Goal: Check status: Check status

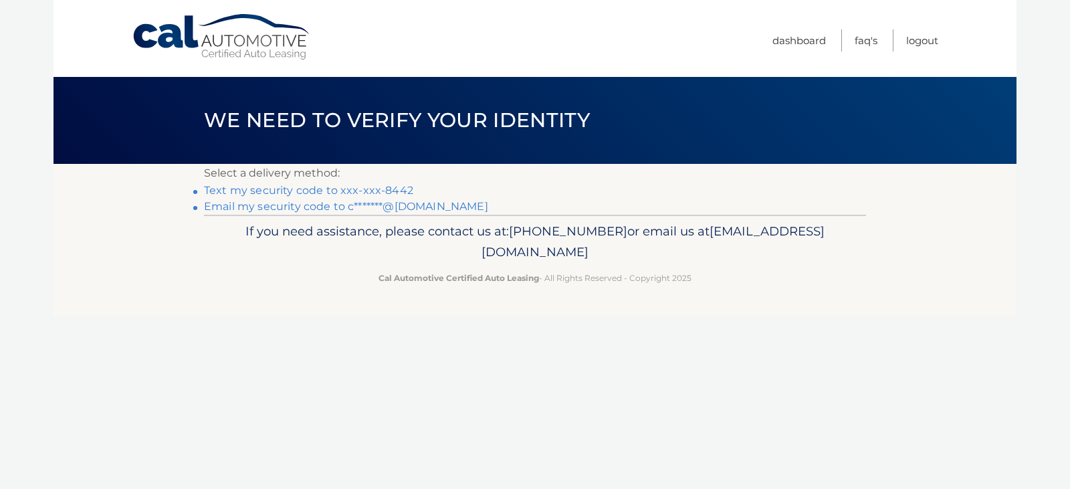
click at [281, 189] on link "Text my security code to xxx-xxx-8442" at bounding box center [308, 190] width 209 height 13
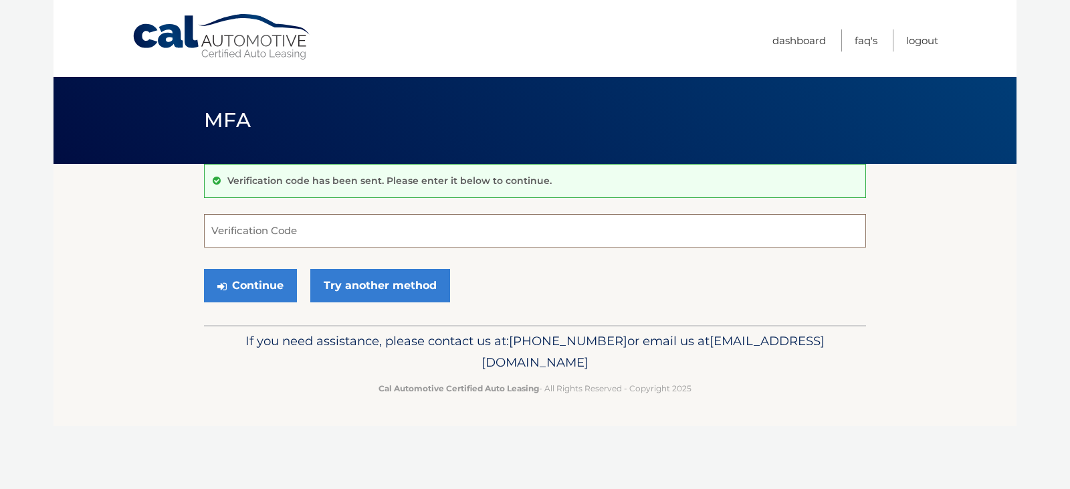
click at [246, 233] on input "Verification Code" at bounding box center [535, 230] width 662 height 33
type input "688633"
click at [261, 285] on button "Continue" at bounding box center [250, 285] width 93 height 33
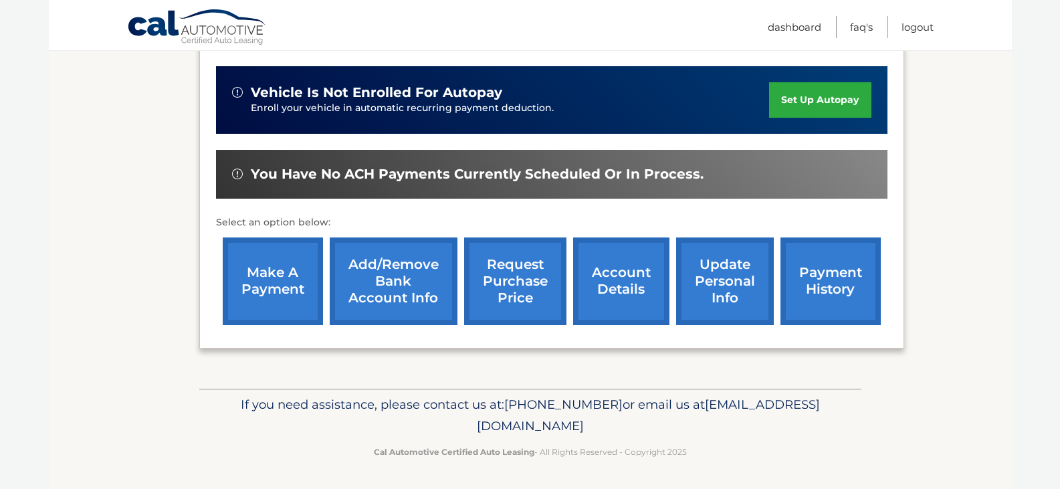
scroll to position [405, 0]
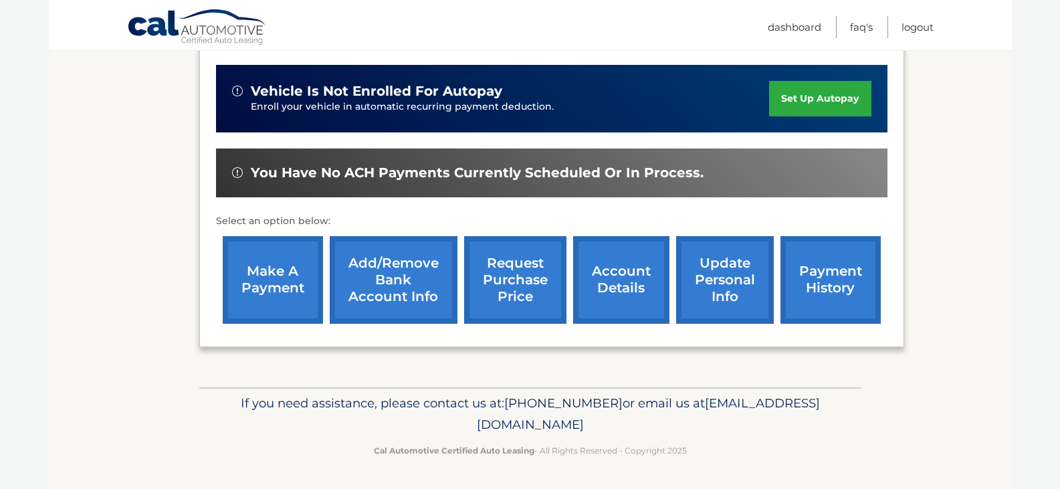
click at [618, 298] on link "account details" at bounding box center [621, 280] width 96 height 88
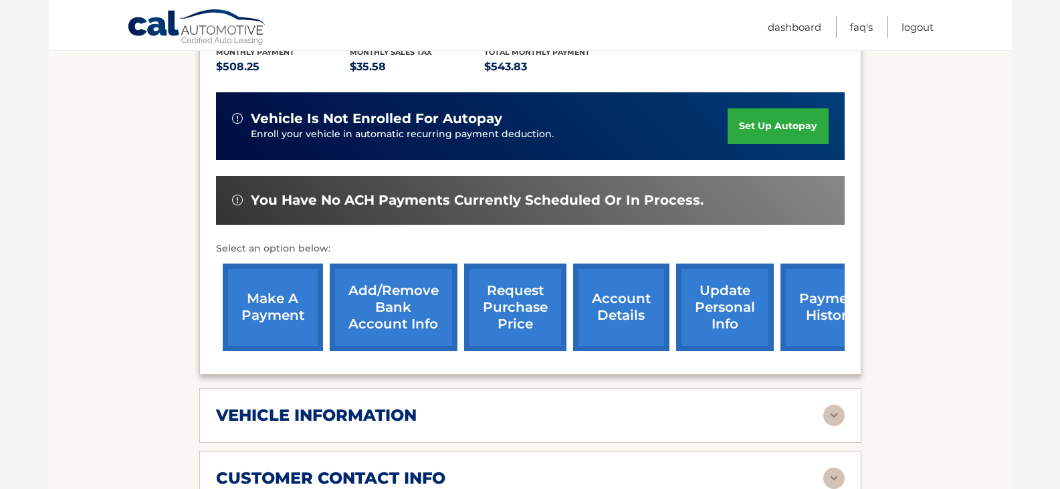
scroll to position [334, 0]
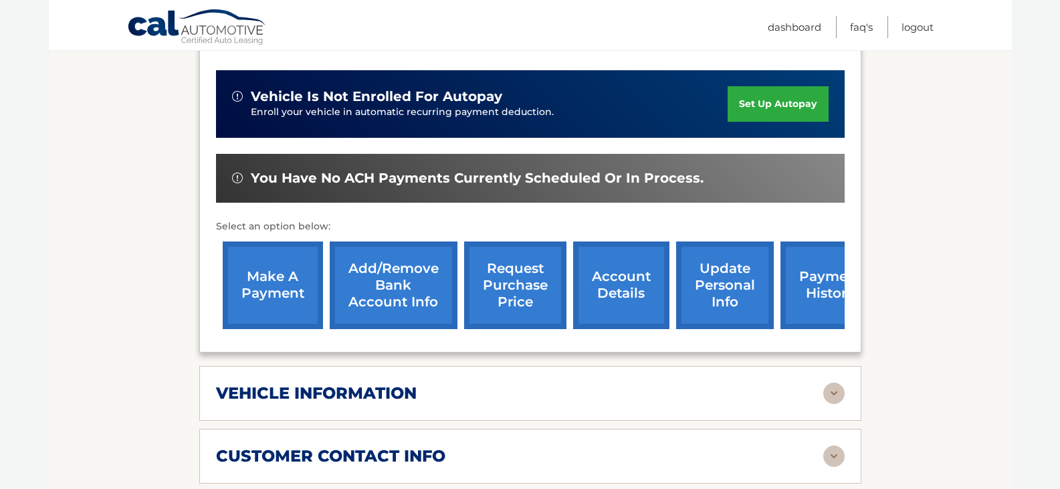
click at [610, 294] on link "account details" at bounding box center [621, 285] width 96 height 88
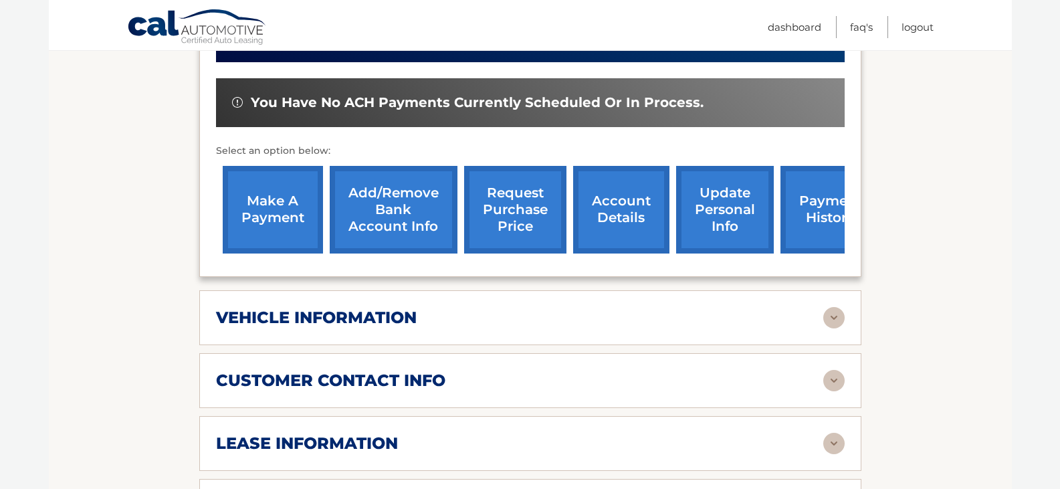
scroll to position [468, 0]
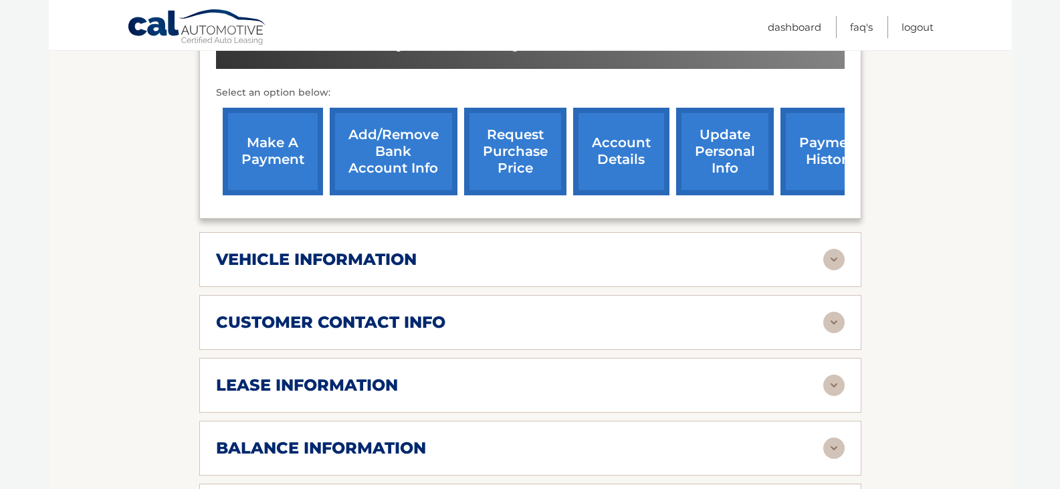
click at [558, 267] on div "vehicle information" at bounding box center [519, 259] width 607 height 20
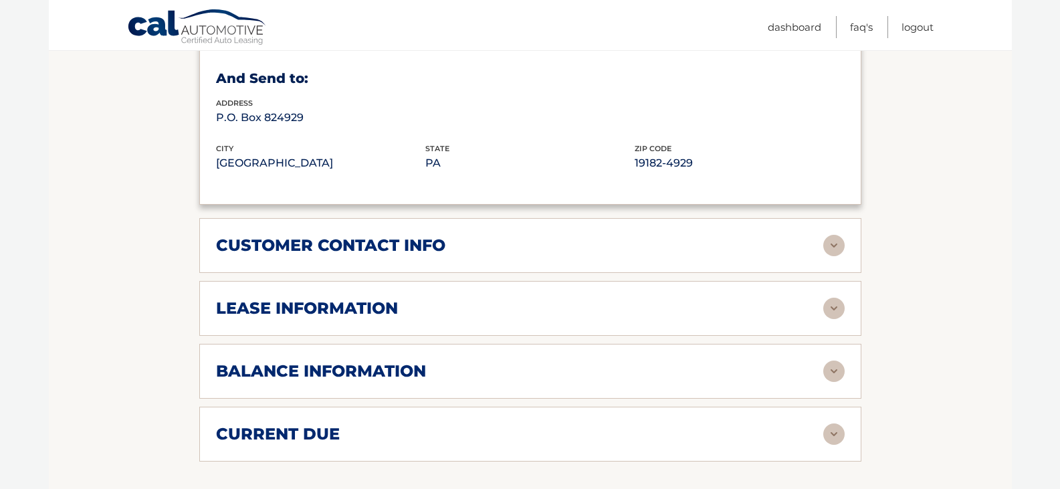
scroll to position [869, 0]
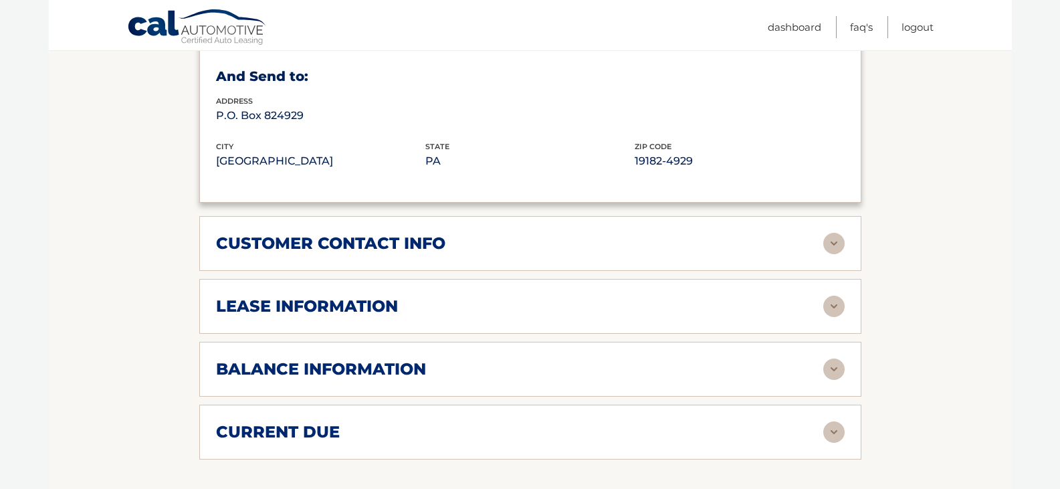
click at [560, 304] on div "lease information" at bounding box center [519, 306] width 607 height 20
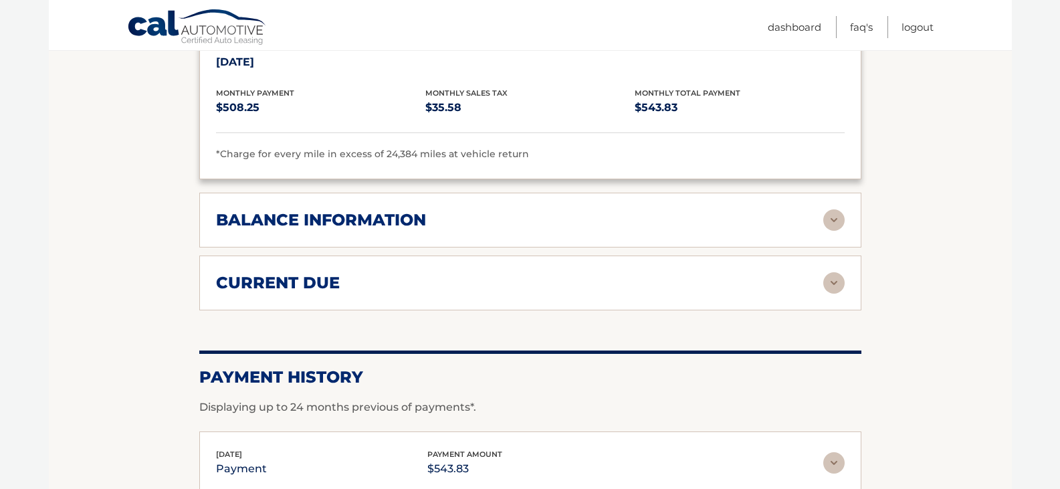
scroll to position [1270, 0]
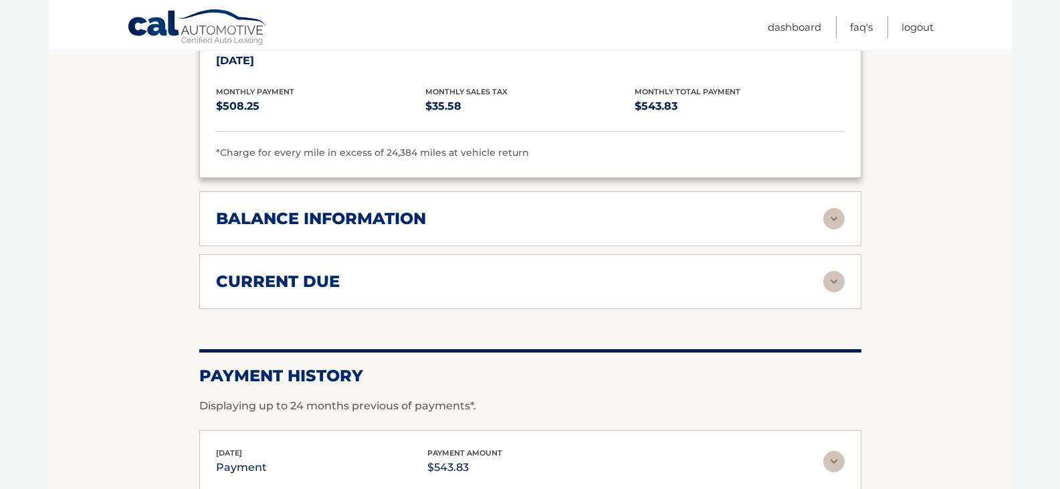
click at [517, 226] on div "balance information" at bounding box center [519, 219] width 607 height 20
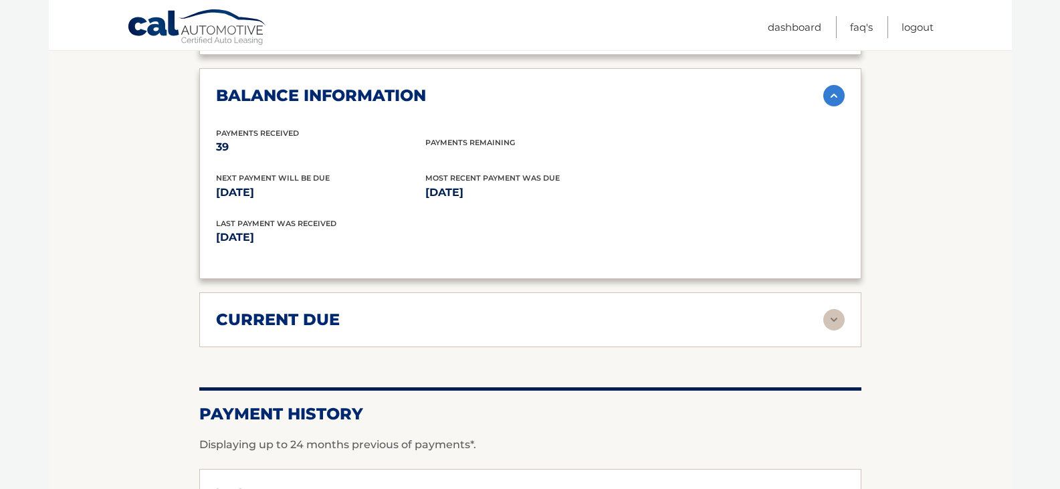
scroll to position [1404, 0]
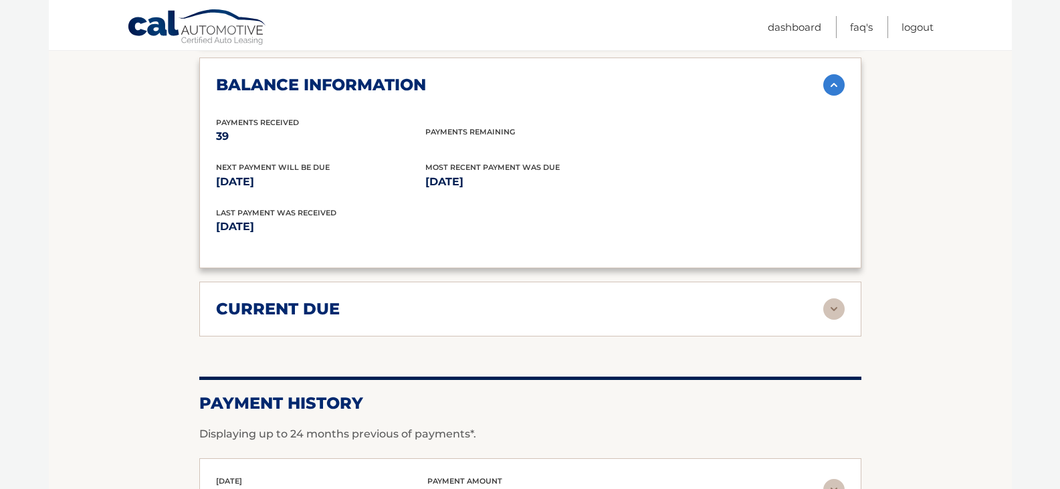
click at [584, 321] on div "current due Late Charges $0.00 Miscelleneous Charges* $0.00 Sales Tax $0.00 pay…" at bounding box center [530, 308] width 662 height 55
click at [836, 305] on img at bounding box center [833, 308] width 21 height 21
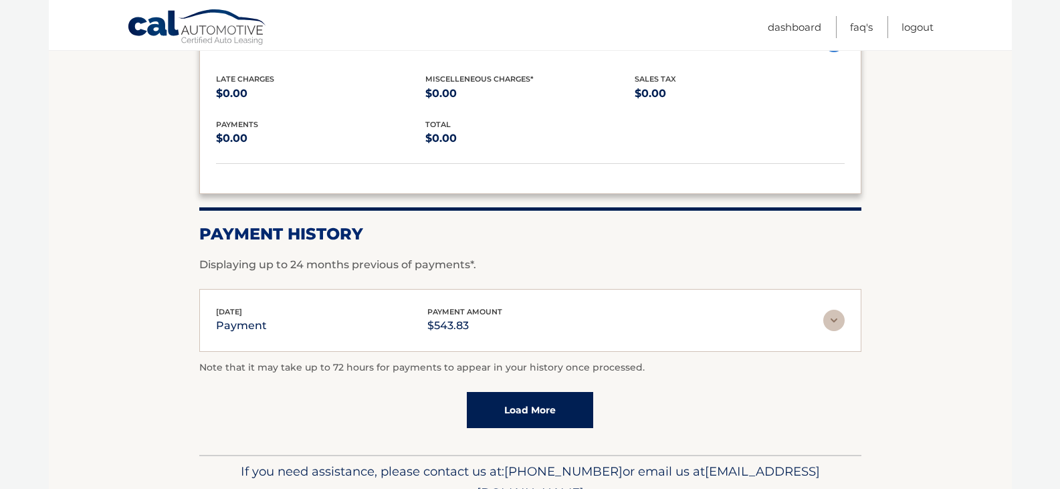
scroll to position [1739, 0]
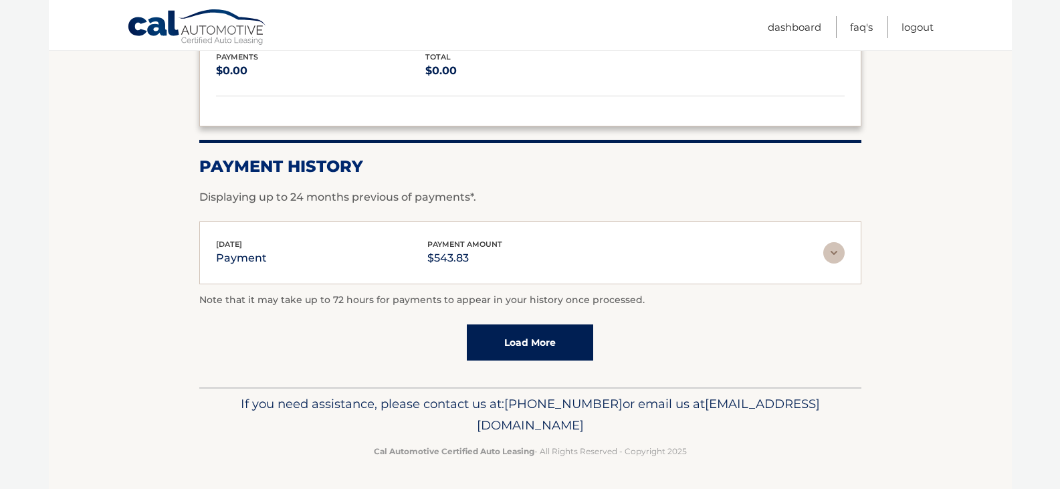
click at [559, 340] on link "Load More" at bounding box center [530, 342] width 126 height 36
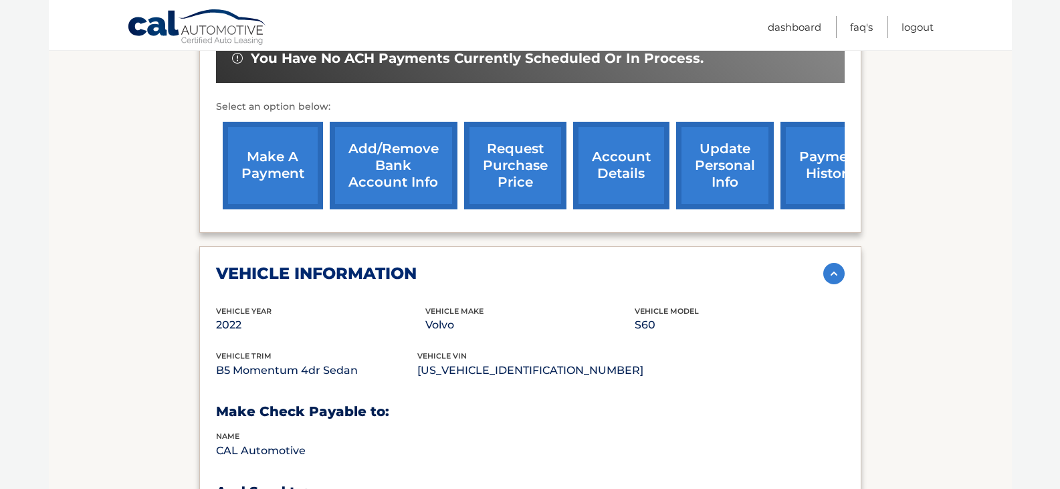
scroll to position [402, 0]
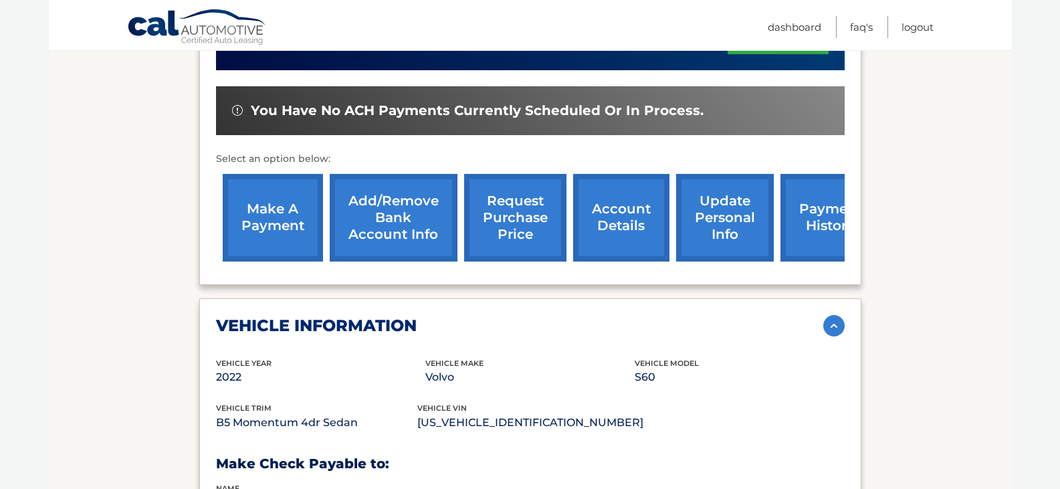
click at [800, 232] on link "payment history" at bounding box center [830, 218] width 100 height 88
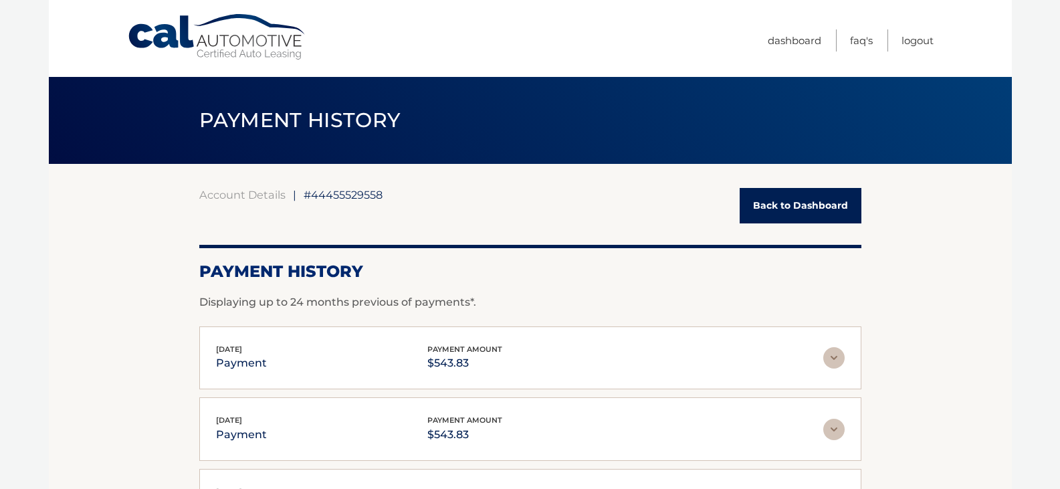
click at [775, 208] on link "Back to Dashboard" at bounding box center [801, 205] width 122 height 35
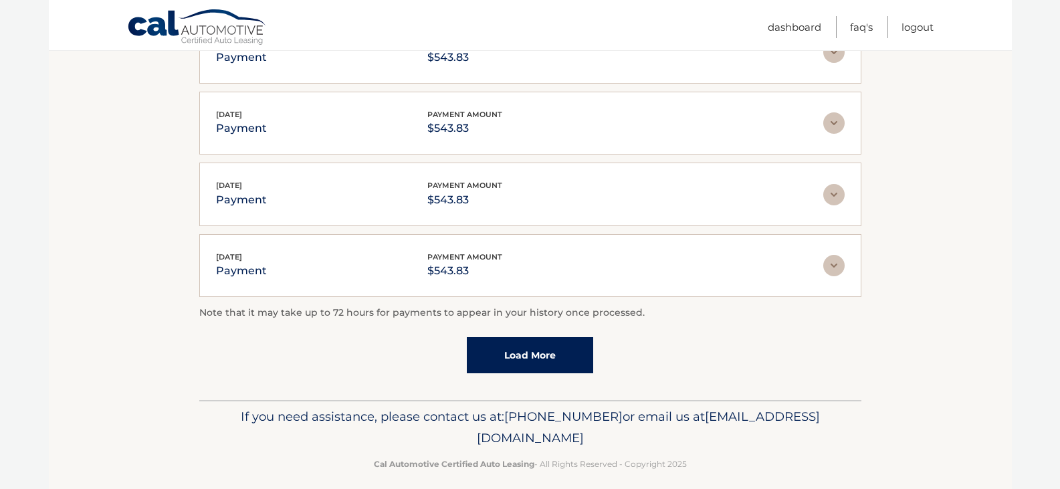
scroll to position [390, 0]
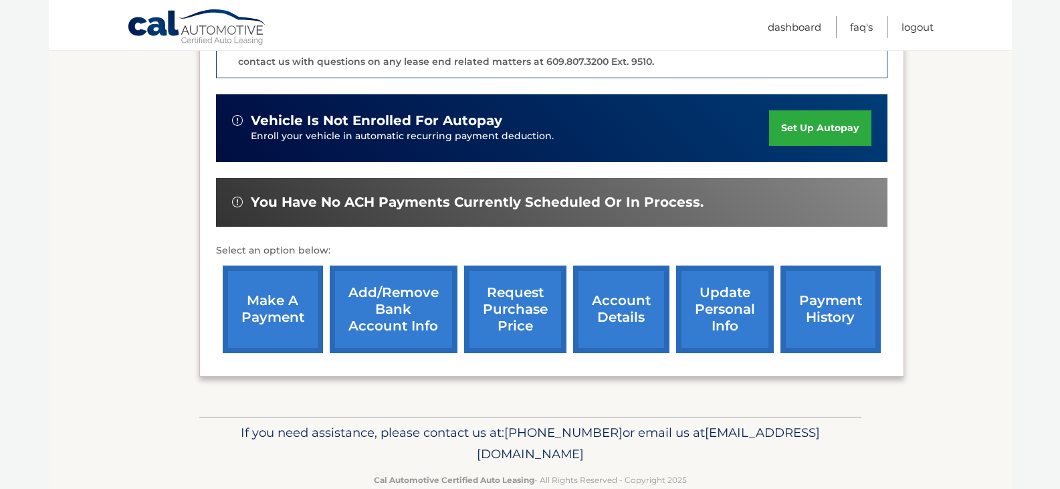
scroll to position [405, 0]
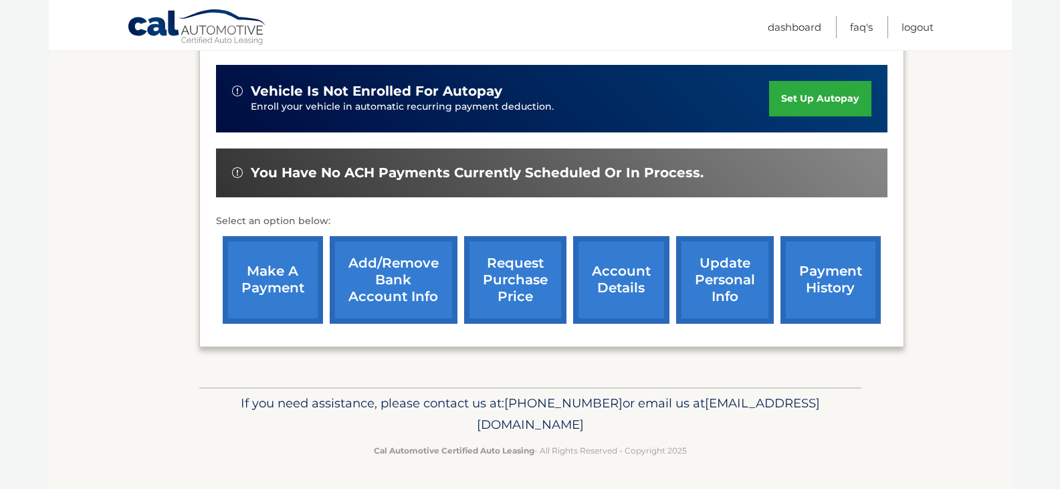
click at [612, 289] on link "account details" at bounding box center [621, 280] width 96 height 88
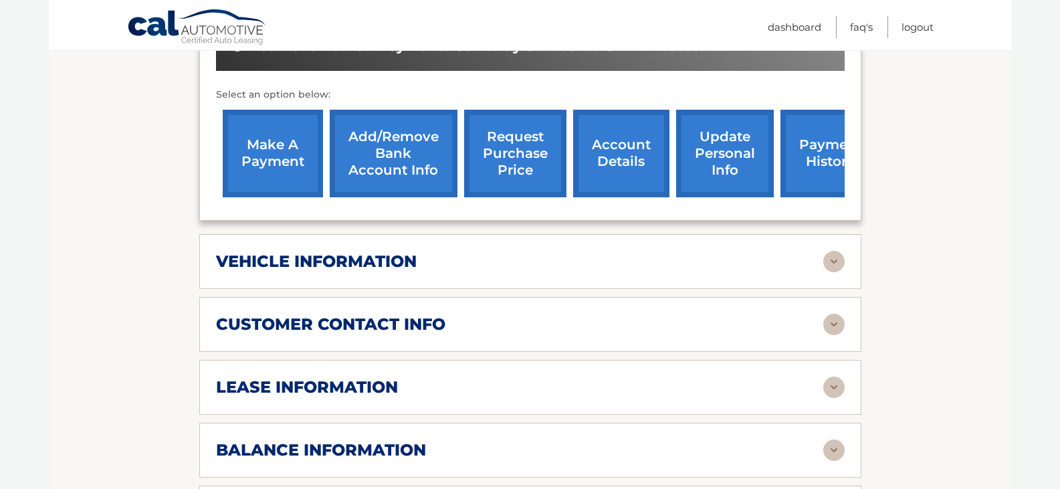
scroll to position [468, 0]
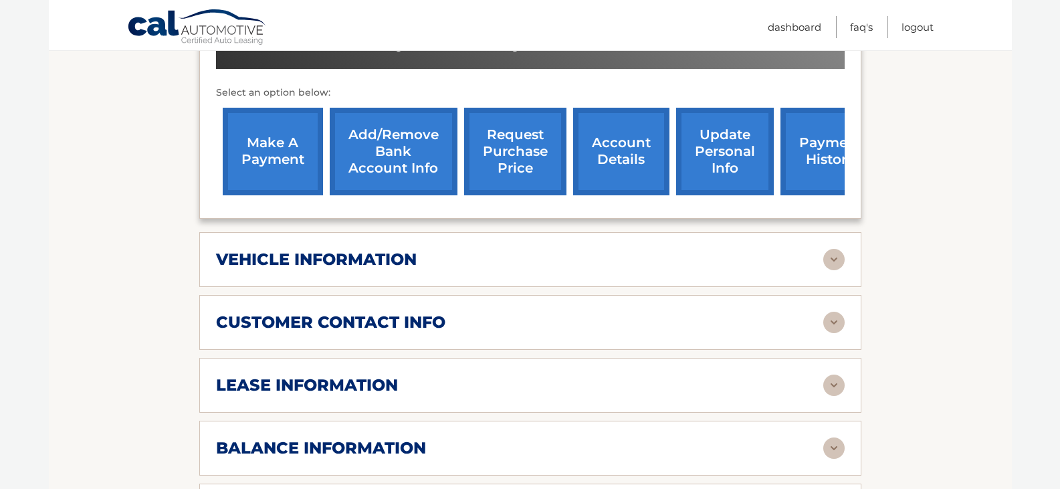
click at [572, 378] on div "lease information" at bounding box center [519, 385] width 607 height 20
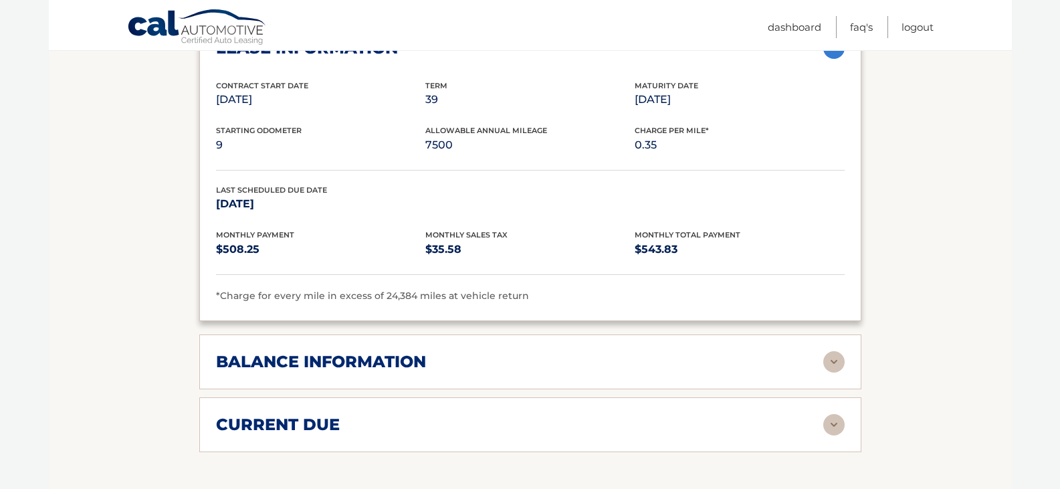
scroll to position [869, 0]
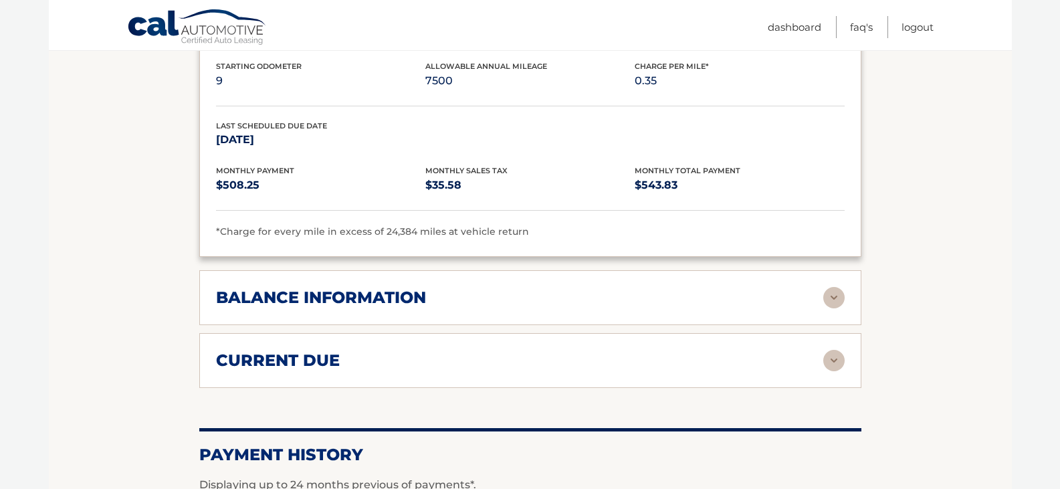
click at [565, 306] on div "balance information" at bounding box center [519, 298] width 607 height 20
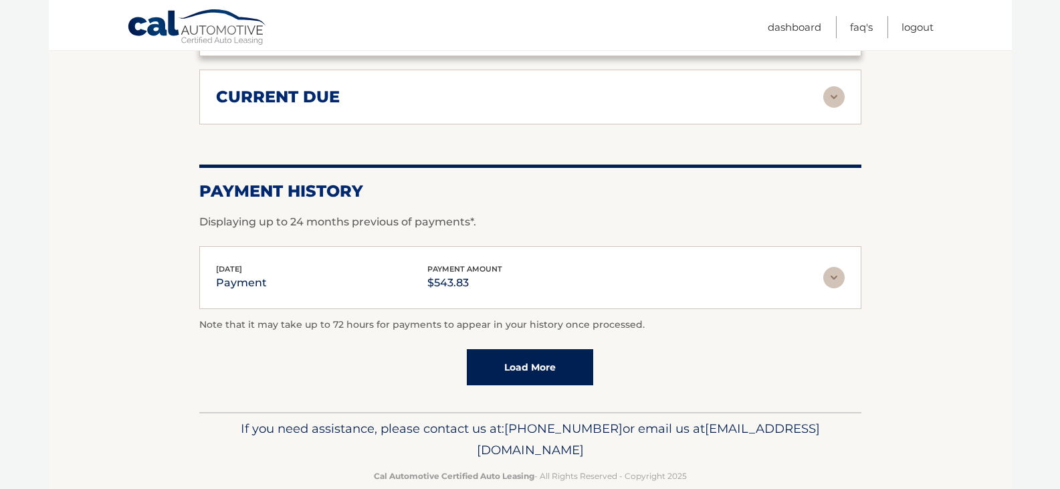
scroll to position [1319, 0]
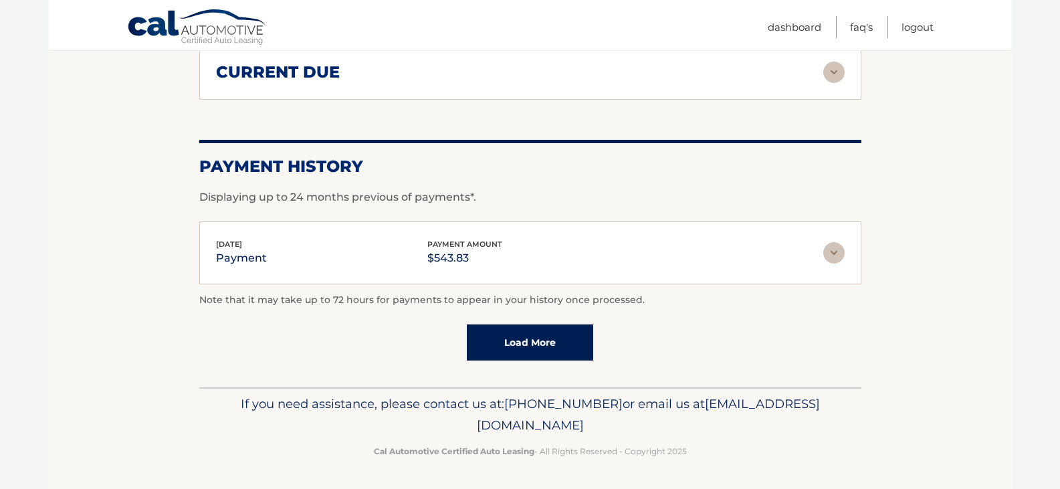
click at [540, 348] on link "Load More" at bounding box center [530, 342] width 126 height 36
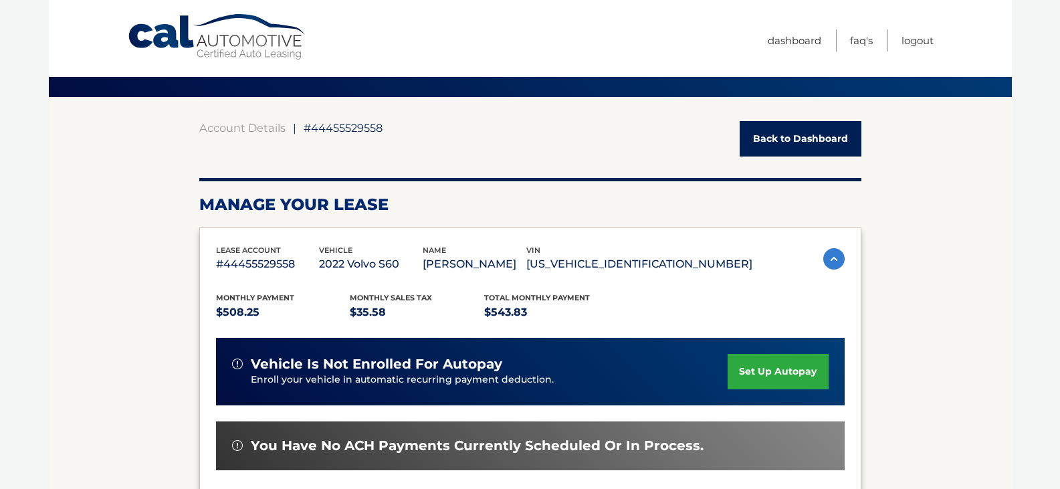
scroll to position [0, 0]
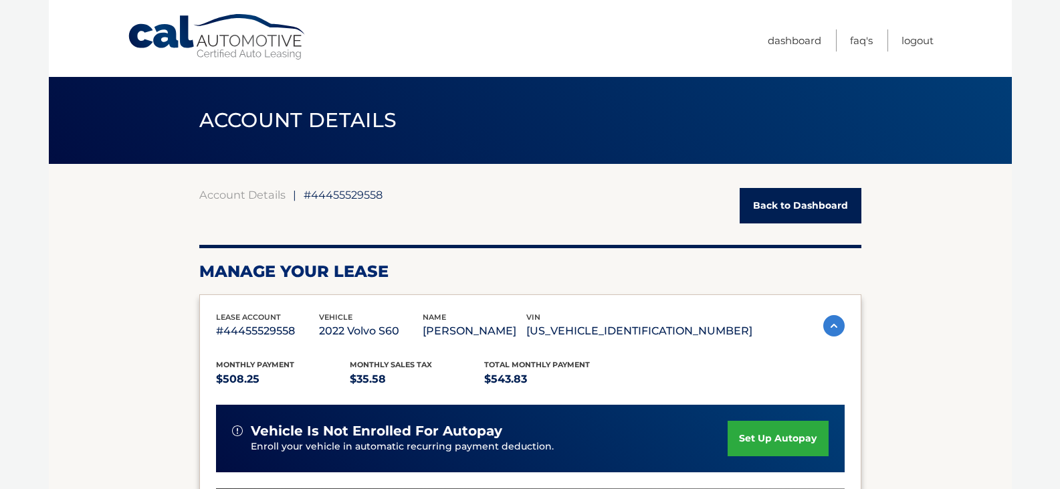
click at [778, 205] on link "Back to Dashboard" at bounding box center [801, 205] width 122 height 35
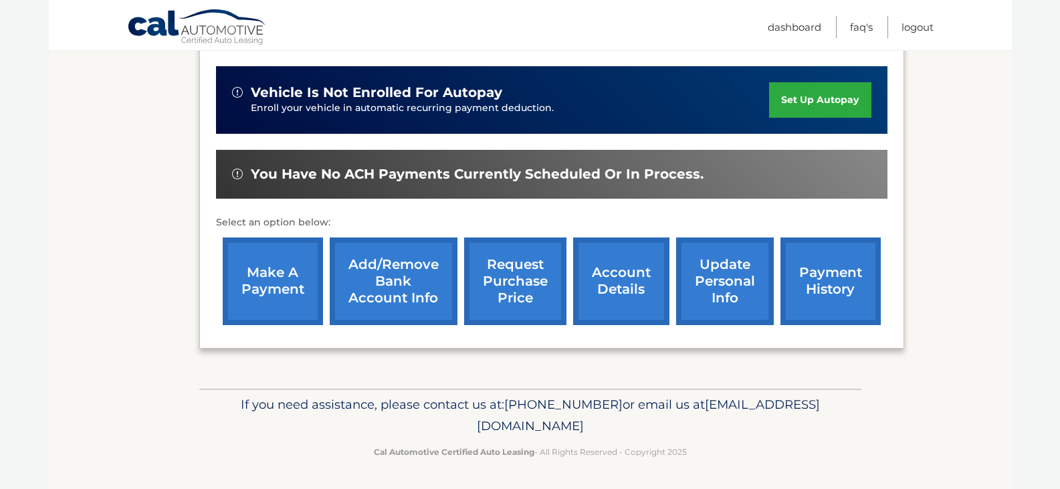
scroll to position [405, 0]
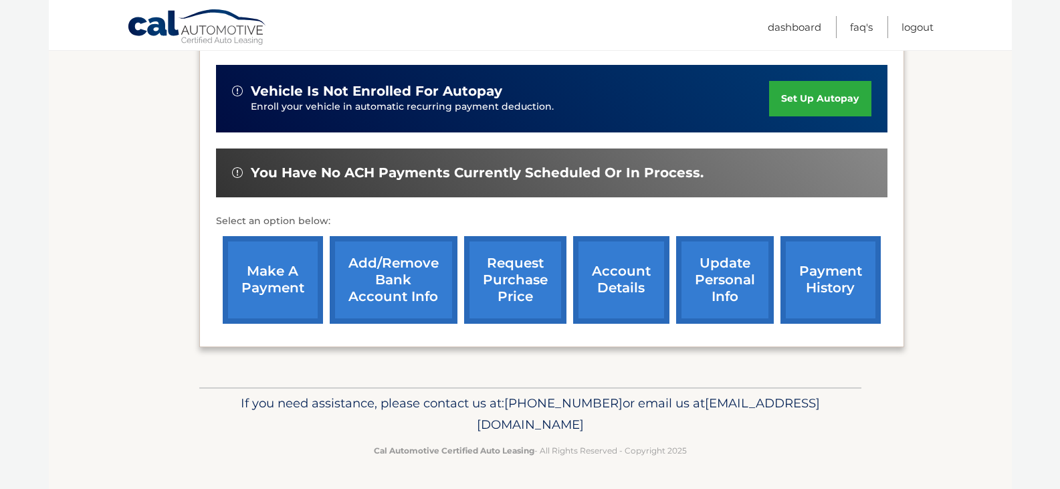
click at [511, 428] on span "[EMAIL_ADDRESS][DOMAIN_NAME]" at bounding box center [648, 413] width 343 height 37
click at [911, 26] on link "Logout" at bounding box center [917, 27] width 32 height 22
